Goal: Navigation & Orientation: Find specific page/section

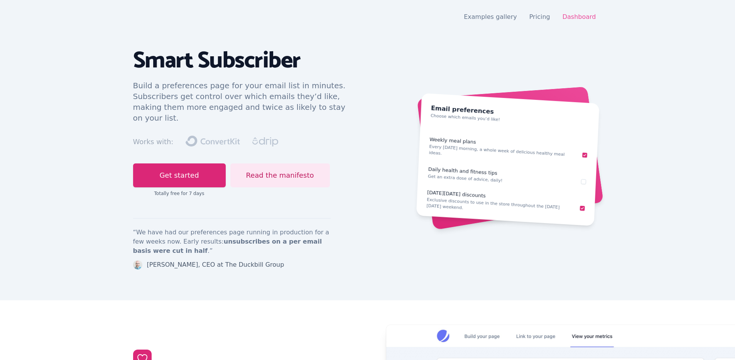
click at [591, 17] on link "Dashboard" at bounding box center [579, 16] width 34 height 7
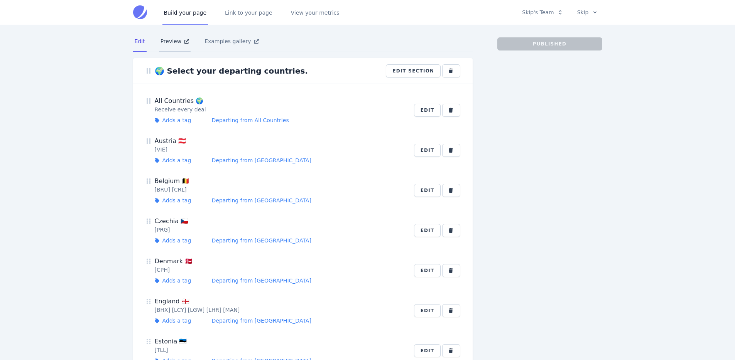
click at [185, 42] on icon "Tabs" at bounding box center [186, 41] width 5 height 5
click at [249, 12] on link "Link to your page" at bounding box center [248, 12] width 51 height 25
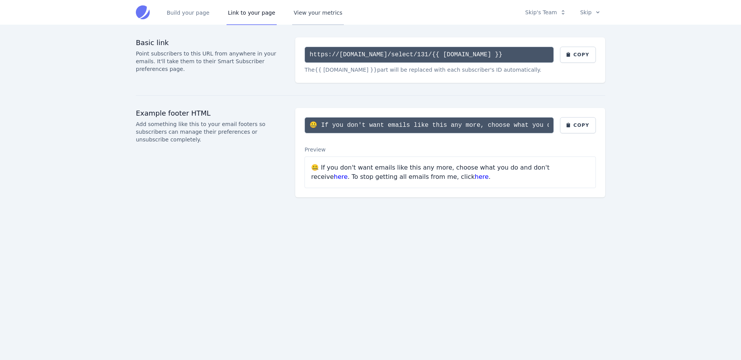
click at [309, 12] on link "View your metrics" at bounding box center [318, 12] width 52 height 25
click at [134, 17] on div "Build your page Link to your page View your metrics Skip's Team Integrations Ma…" at bounding box center [370, 12] width 494 height 25
click at [143, 11] on icon at bounding box center [141, 11] width 11 height 13
